Goal: Entertainment & Leisure: Browse casually

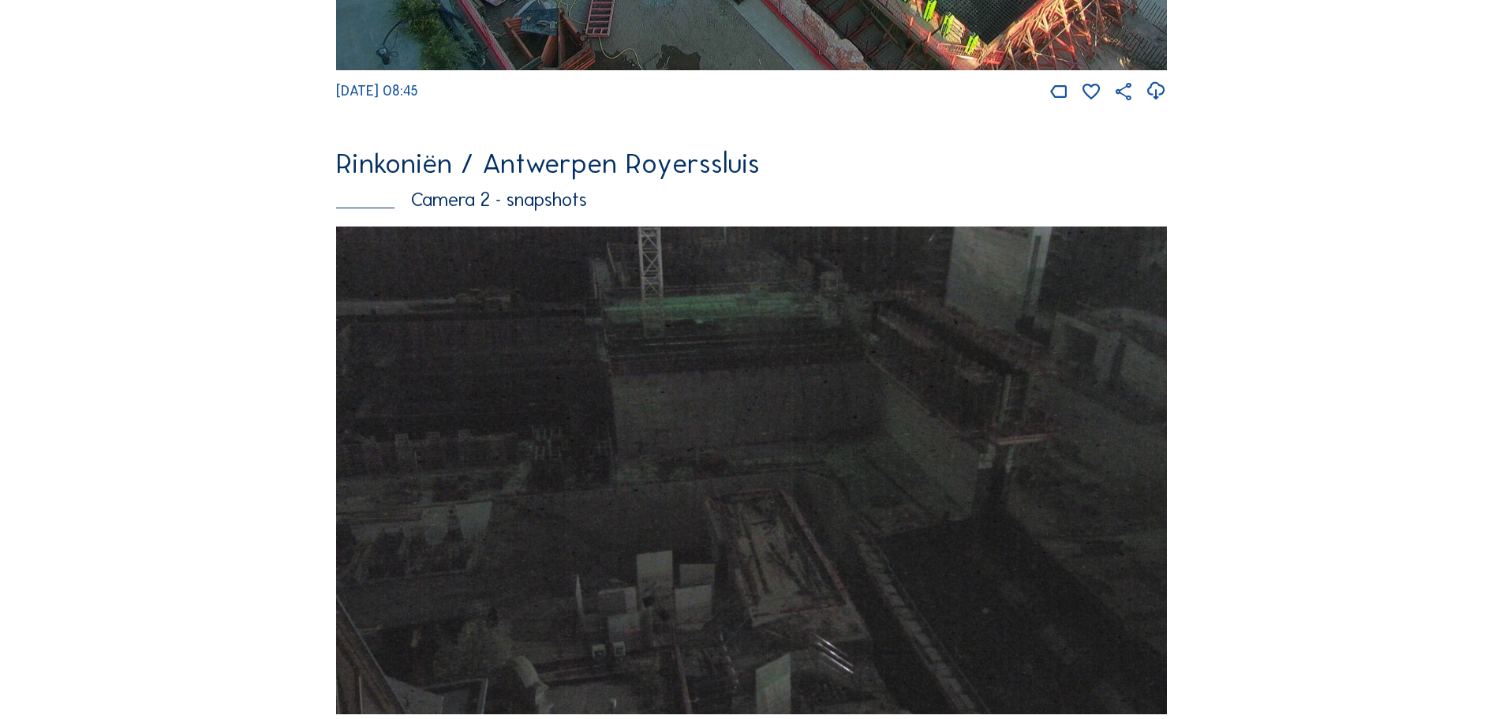
scroll to position [1262, 0]
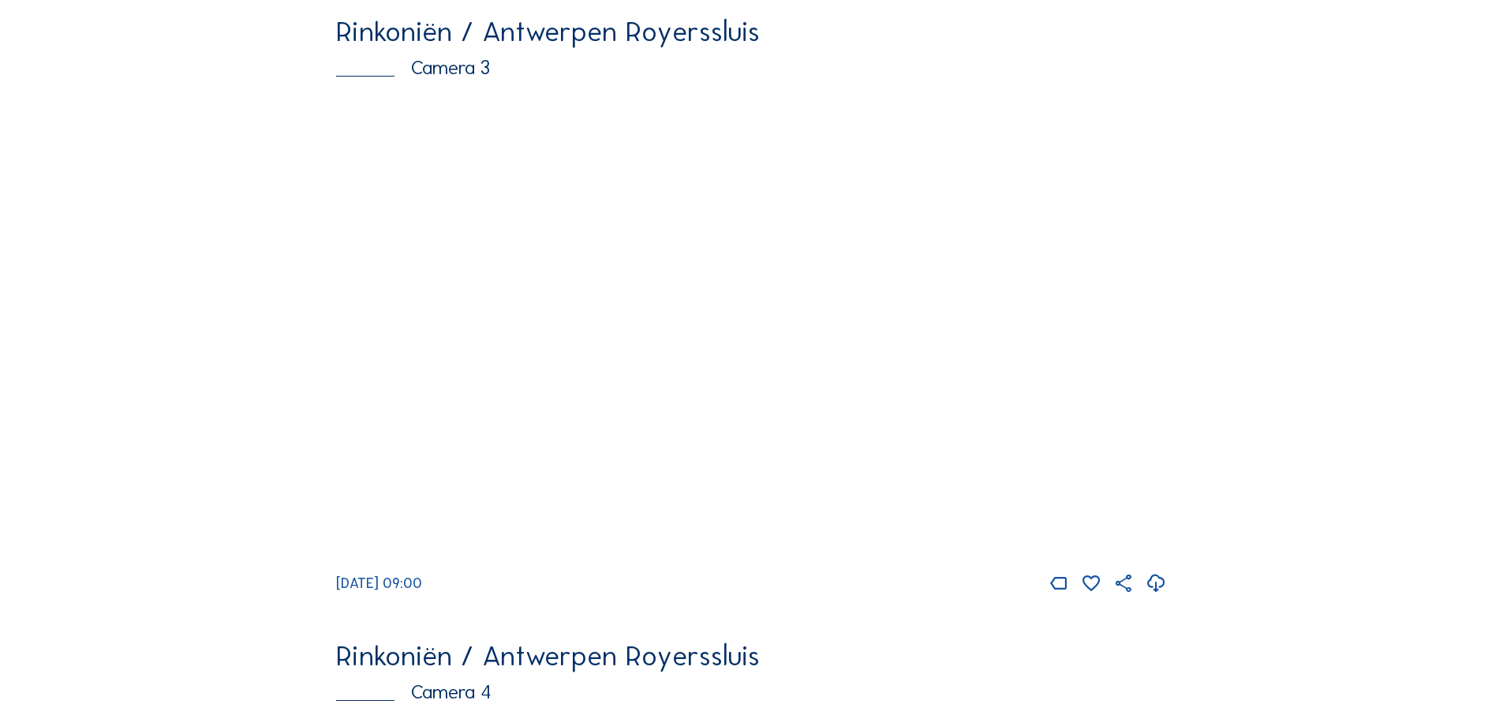
scroll to position [2051, 0]
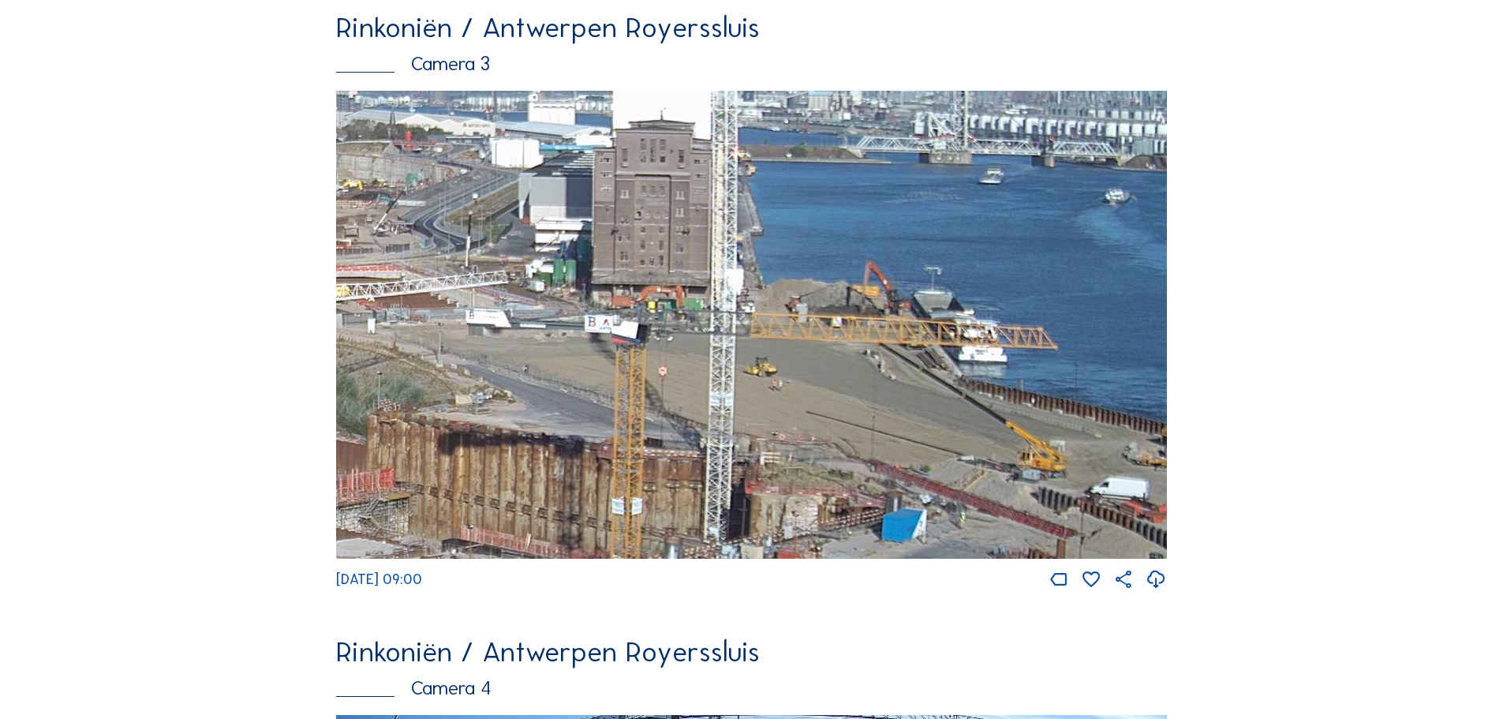
drag, startPoint x: 963, startPoint y: 382, endPoint x: 614, endPoint y: 531, distance: 379.9
click at [618, 533] on img at bounding box center [751, 325] width 831 height 468
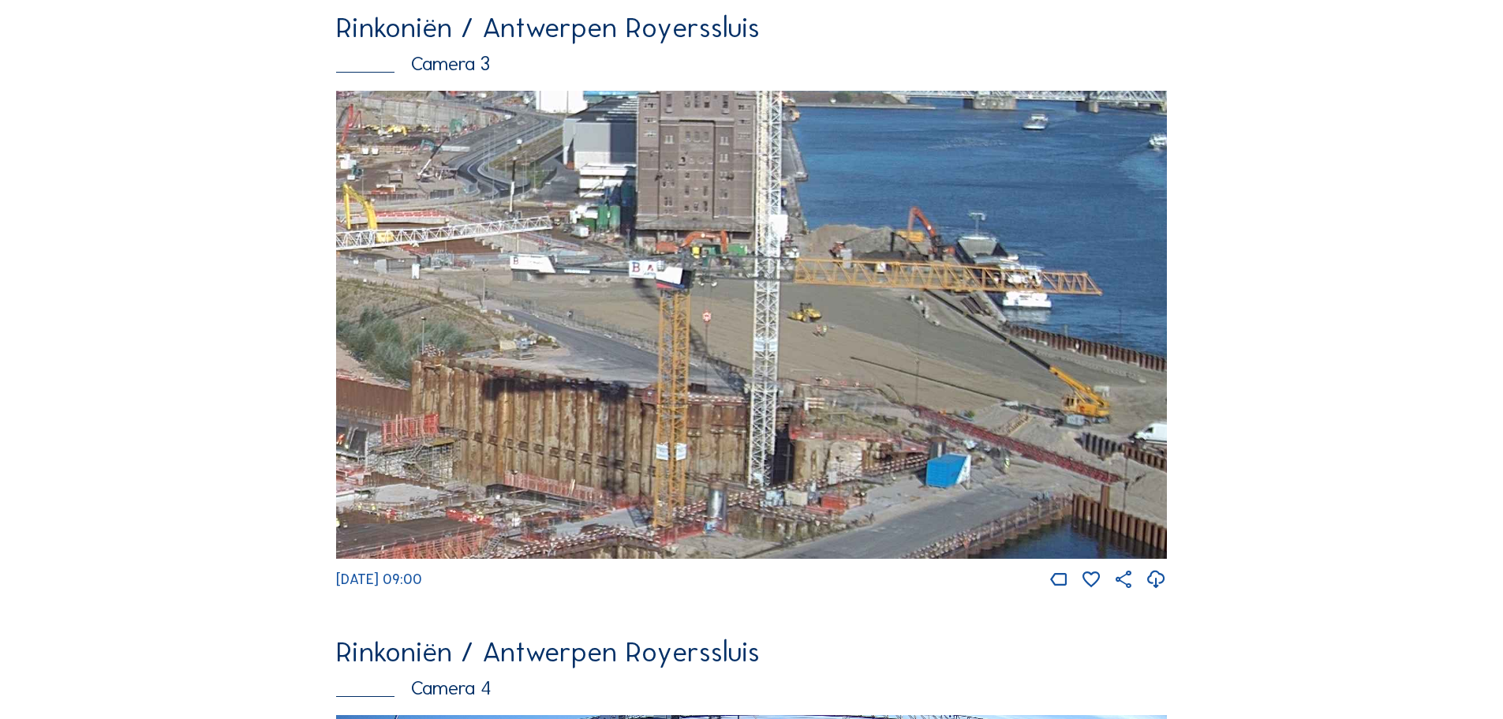
drag, startPoint x: 680, startPoint y: 506, endPoint x: 724, endPoint y: 405, distance: 110.2
click at [724, 405] on img at bounding box center [751, 325] width 831 height 468
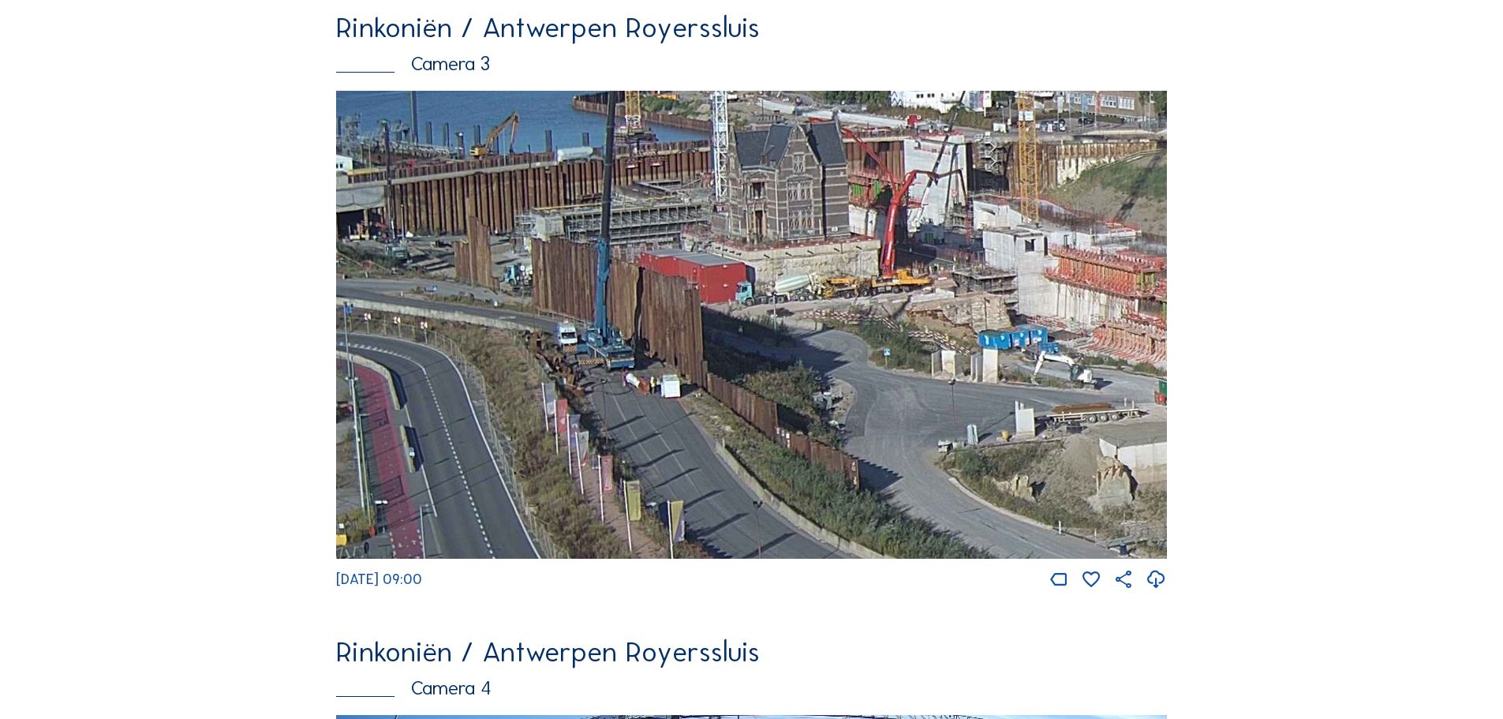
drag, startPoint x: 474, startPoint y: 420, endPoint x: 622, endPoint y: 394, distance: 150.7
click at [622, 394] on img at bounding box center [751, 325] width 831 height 468
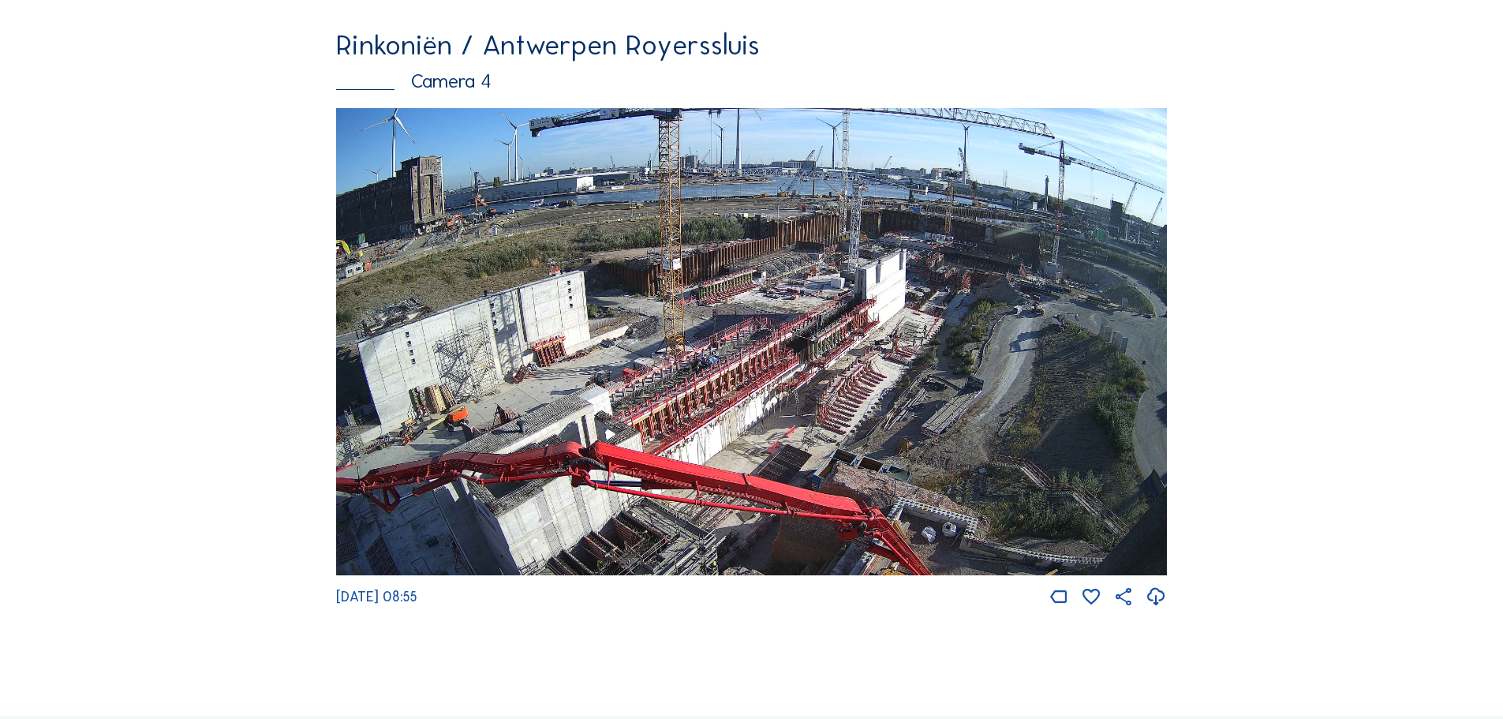
scroll to position [2682, 0]
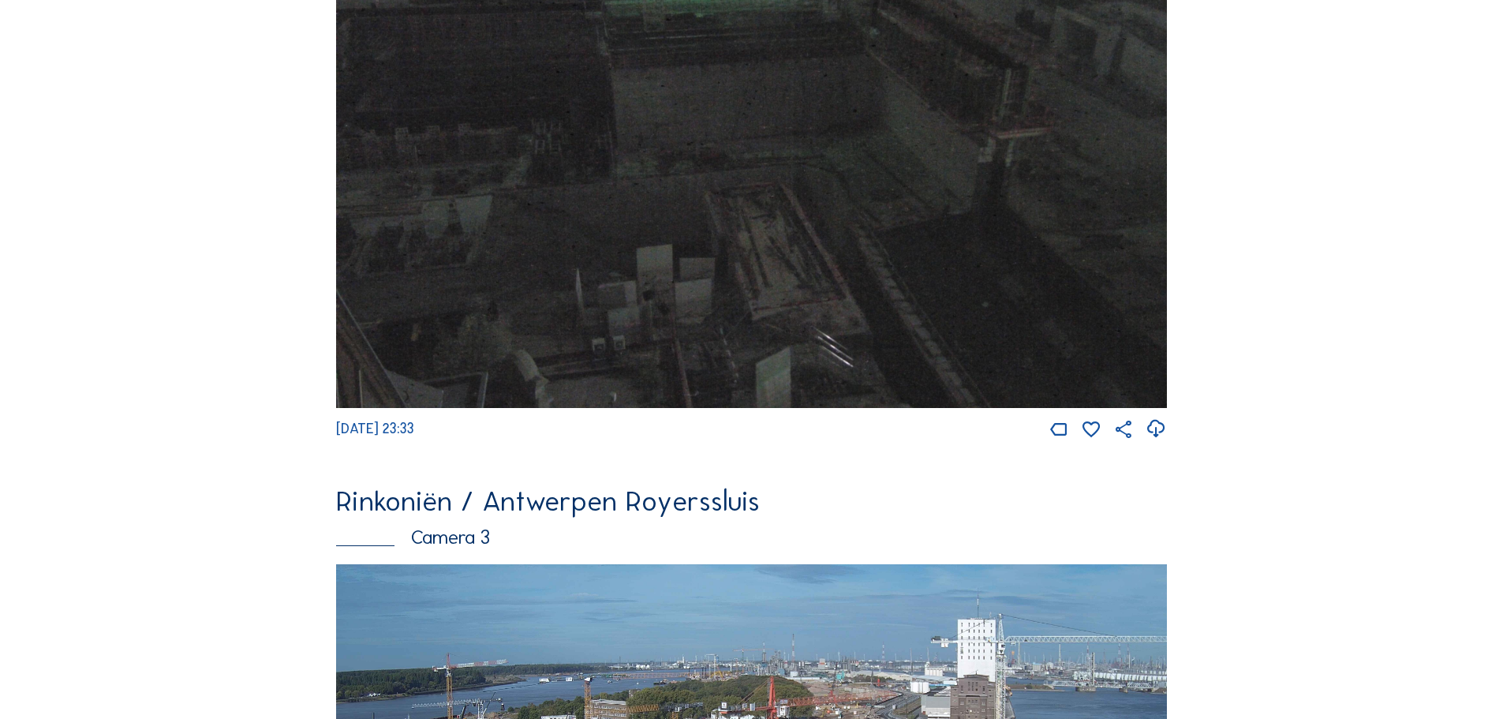
scroll to position [2051, 0]
